Goal: Information Seeking & Learning: Learn about a topic

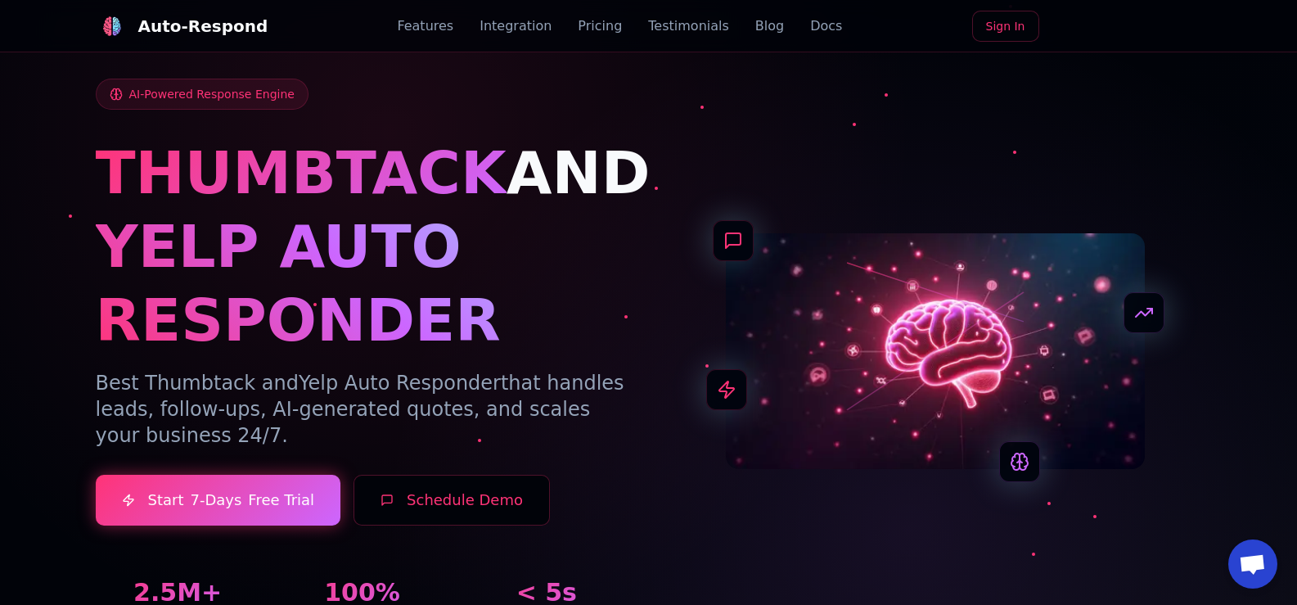
click at [755, 29] on link "Blog" at bounding box center [769, 26] width 29 height 20
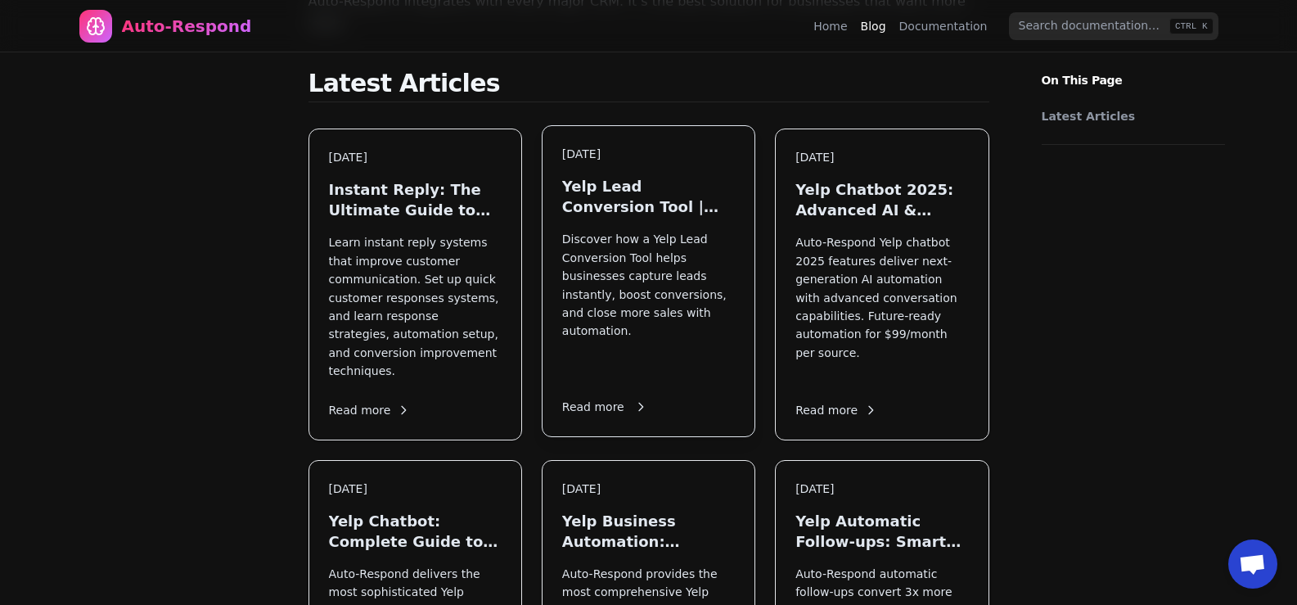
scroll to position [327, 0]
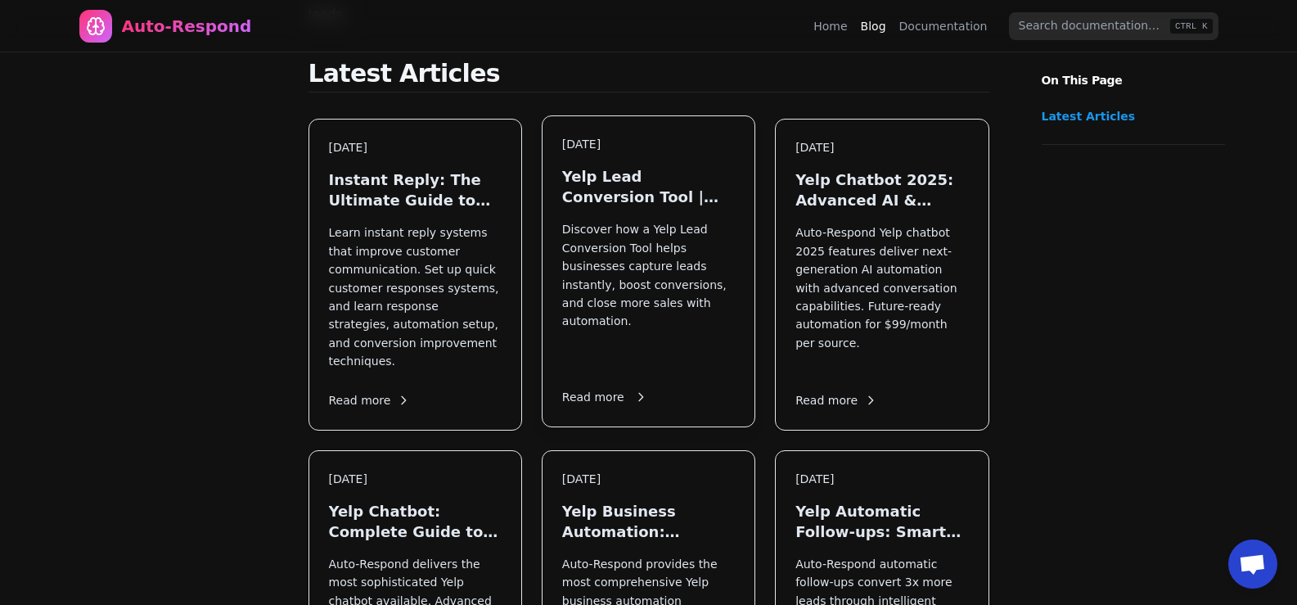
click at [597, 164] on div "[DATE] Yelp Lead Conversion Tool | Auto Respond Discover how a Yelp Lead Conver…" at bounding box center [649, 271] width 212 height 310
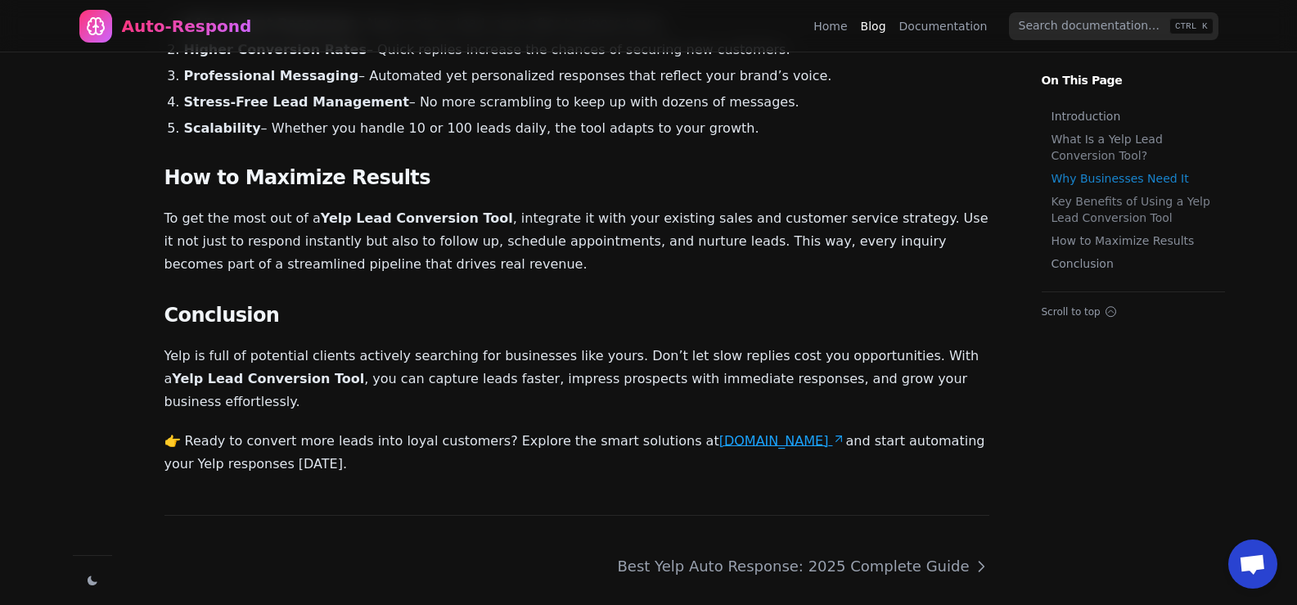
scroll to position [725, 0]
